Goal: Task Accomplishment & Management: Use online tool/utility

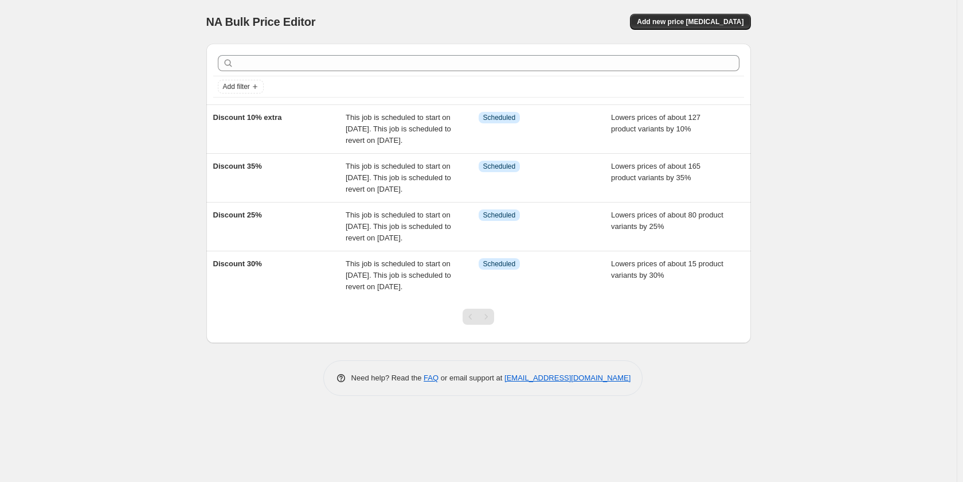
click at [294, 129] on div "Discount 10% extra" at bounding box center [279, 129] width 133 height 34
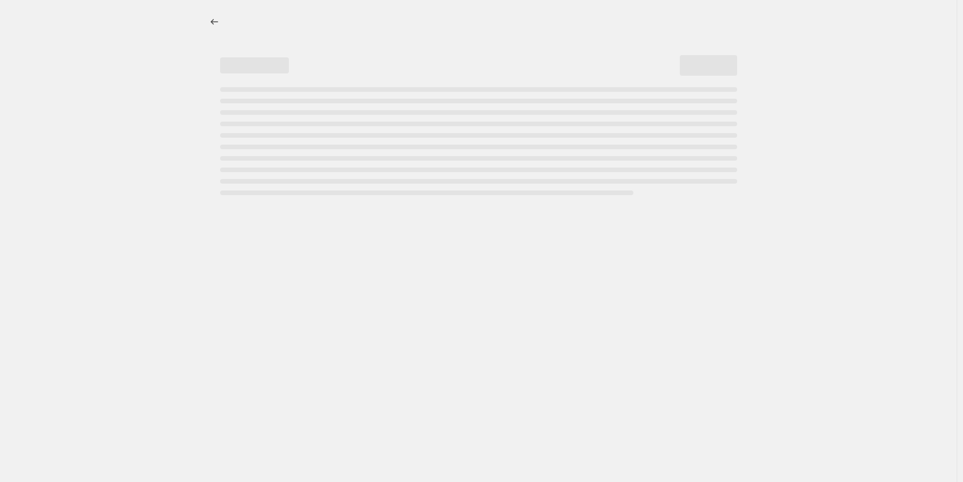
select select "percentage"
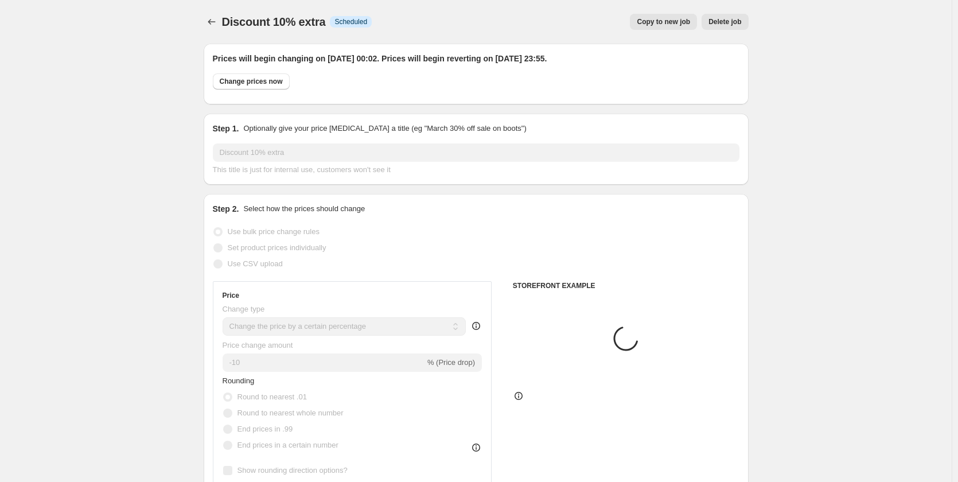
select select "collection"
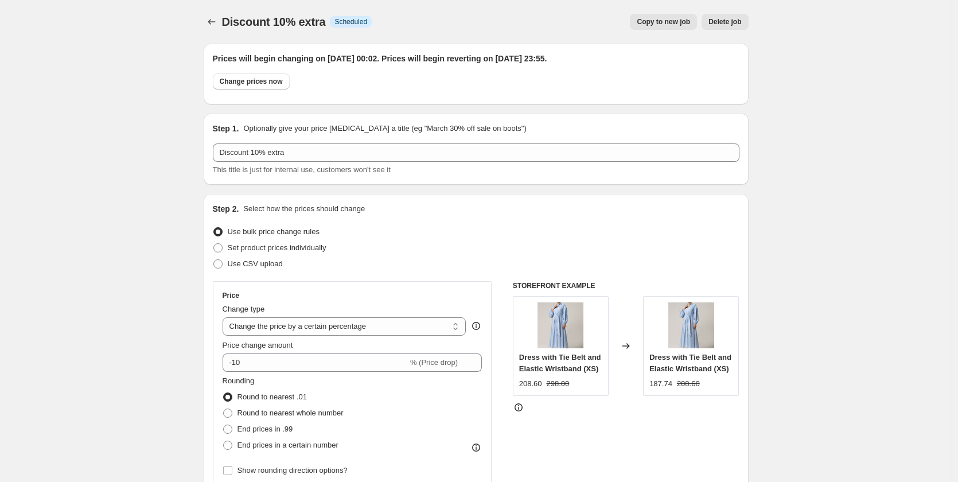
click at [212, 24] on icon "Price change jobs" at bounding box center [211, 22] width 7 height 6
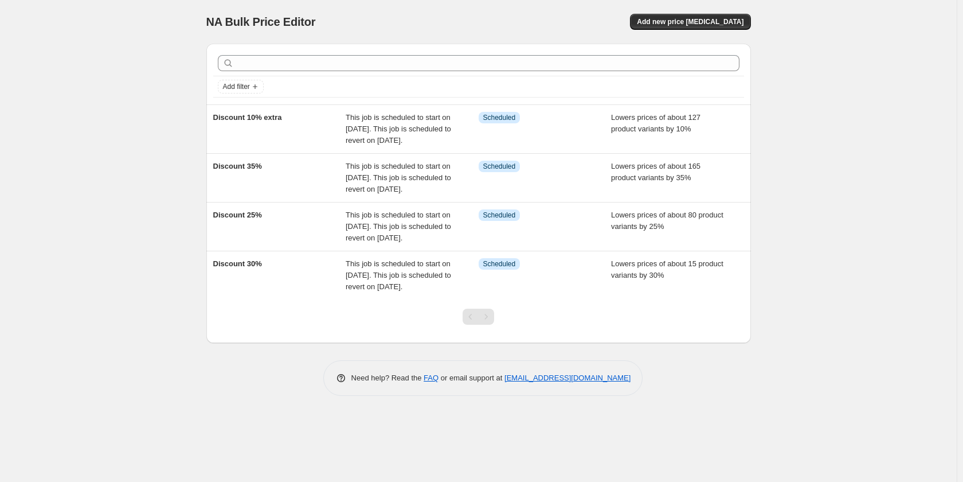
click at [281, 167] on div "Discount 35%" at bounding box center [279, 178] width 133 height 34
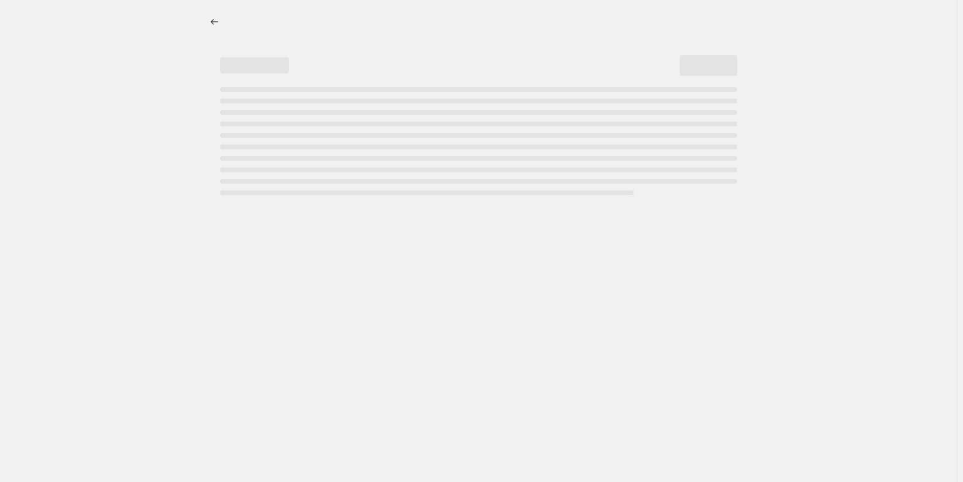
select select "percentage"
select select "collection"
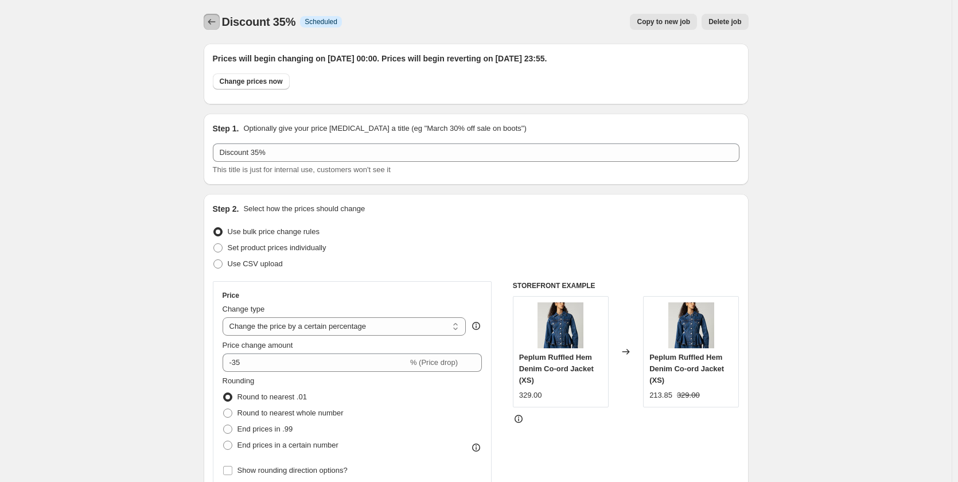
click at [216, 22] on icon "Price change jobs" at bounding box center [211, 21] width 11 height 11
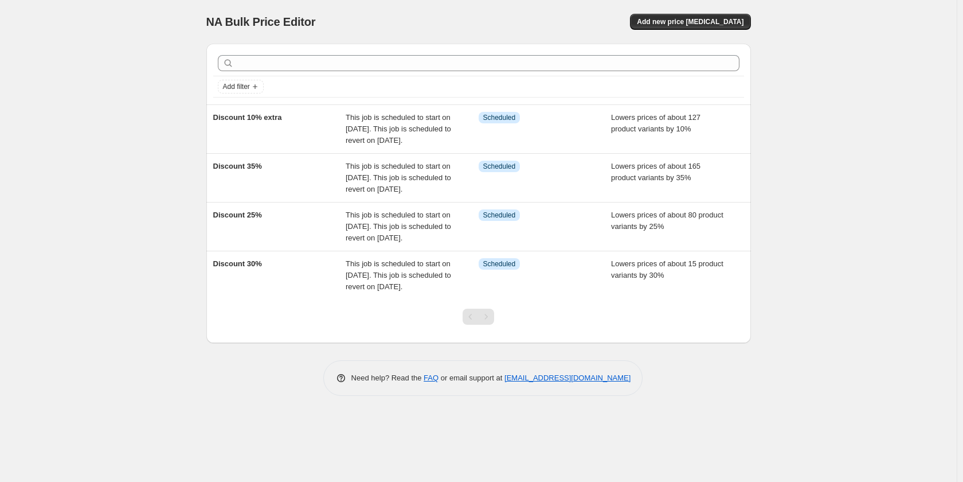
click at [231, 217] on span "Discount 25%" at bounding box center [237, 214] width 49 height 9
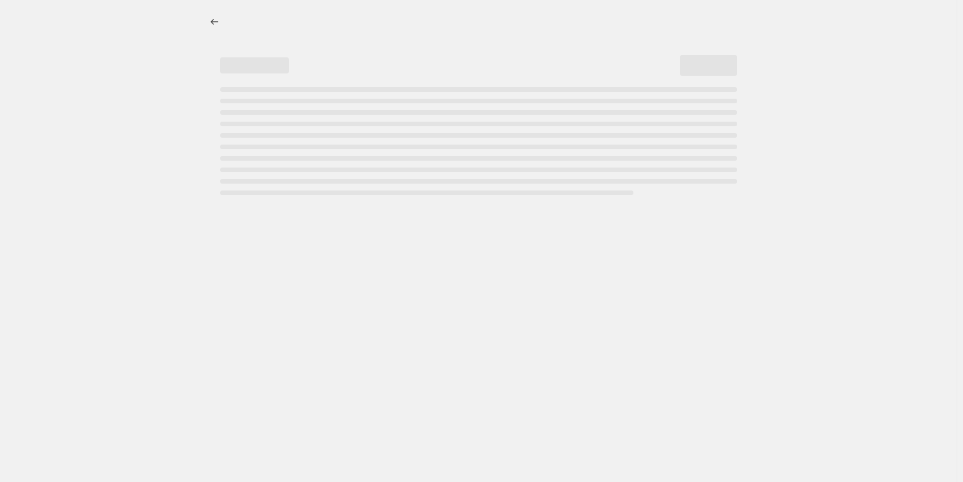
select select "percentage"
select select "collection"
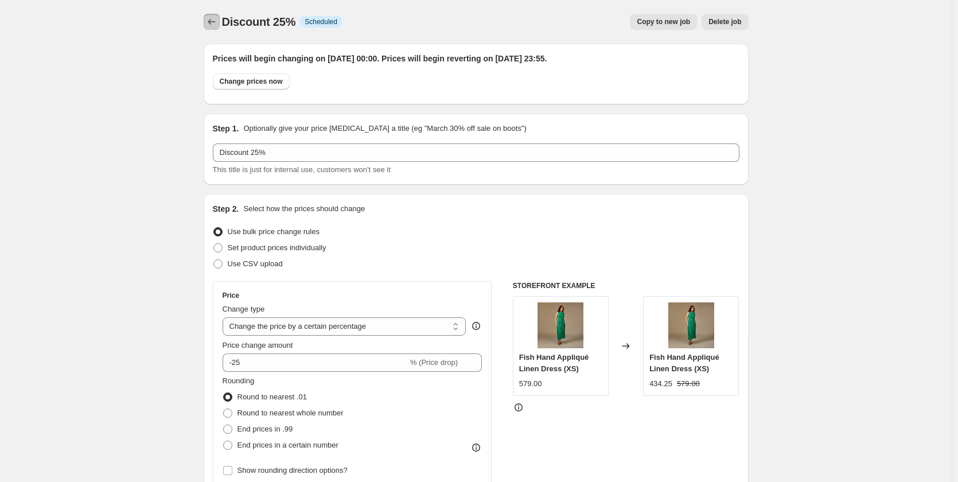
click at [214, 23] on icon "Price change jobs" at bounding box center [211, 21] width 11 height 11
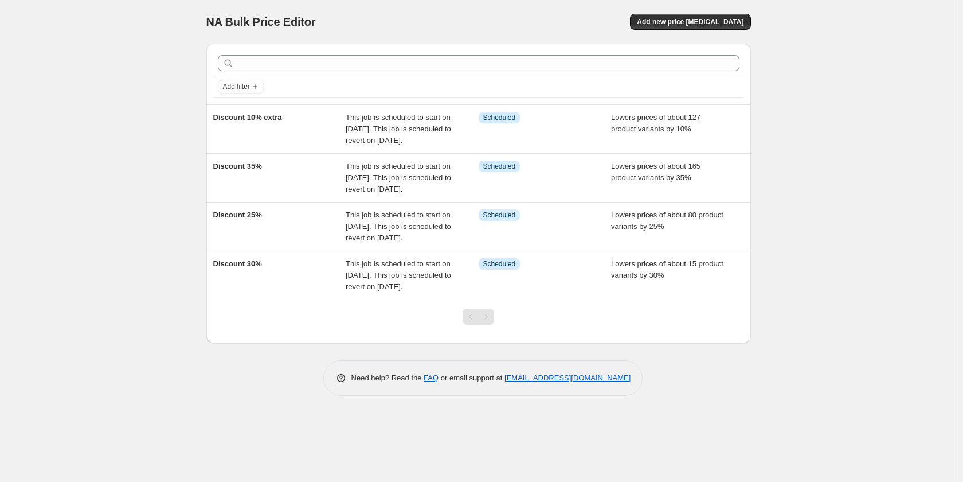
click at [269, 265] on div "Discount 30%" at bounding box center [279, 275] width 133 height 34
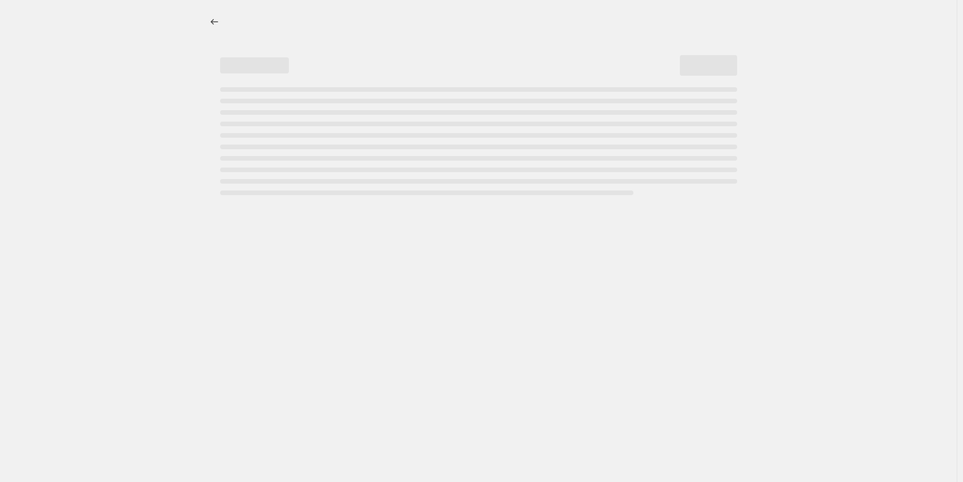
select select "percentage"
select select "collection"
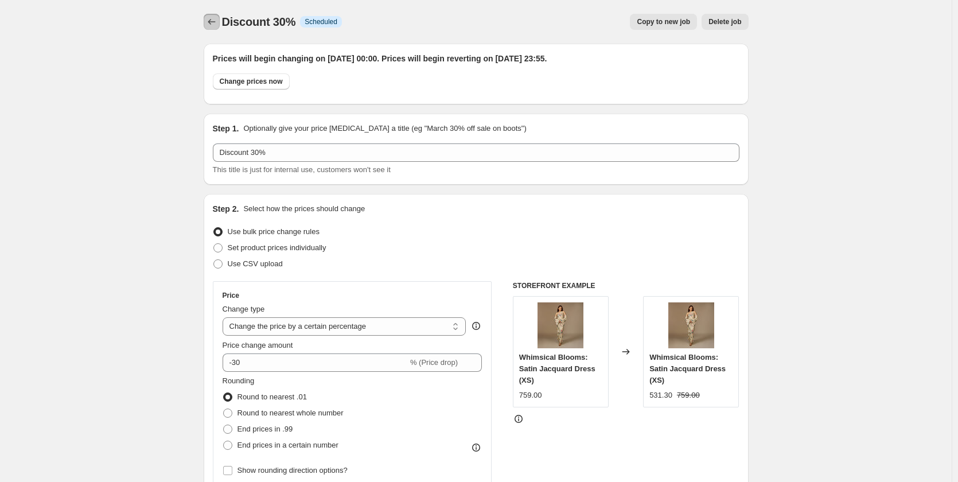
click at [213, 21] on icon "Price change jobs" at bounding box center [211, 21] width 11 height 11
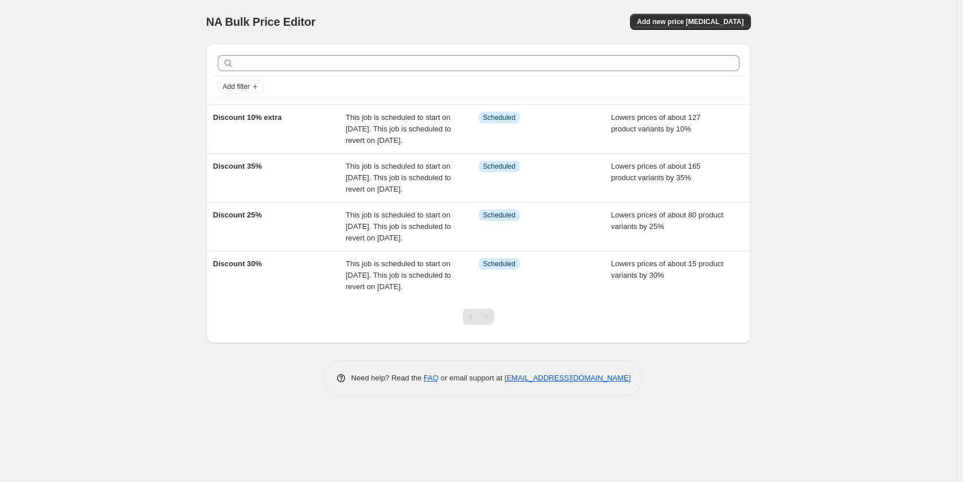
click at [63, 88] on div "NA Bulk Price Editor. This page is ready NA Bulk Price Editor Add new price cha…" at bounding box center [478, 241] width 957 height 482
